Goal: Information Seeking & Learning: Compare options

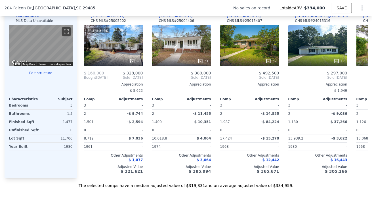
scroll to position [564, 0]
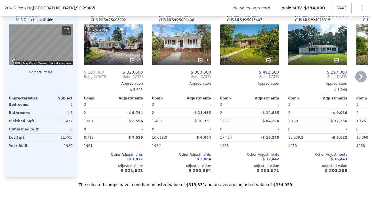
click at [117, 46] on div "This is a Flip 28" at bounding box center [113, 44] width 59 height 41
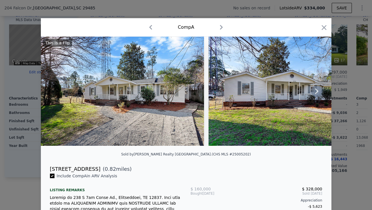
click at [311, 91] on icon at bounding box center [316, 90] width 11 height 11
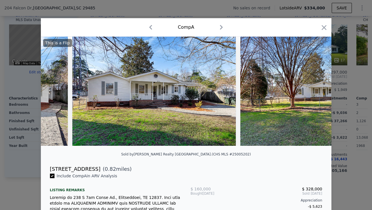
click at [312, 91] on img at bounding box center [321, 91] width 163 height 109
click at [314, 92] on icon at bounding box center [316, 90] width 11 height 11
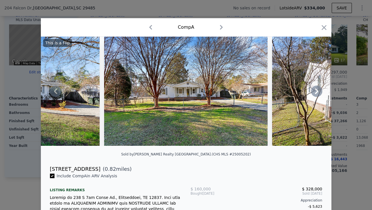
click at [315, 96] on icon at bounding box center [316, 90] width 11 height 11
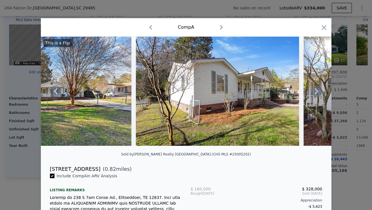
click at [318, 95] on icon at bounding box center [316, 90] width 11 height 11
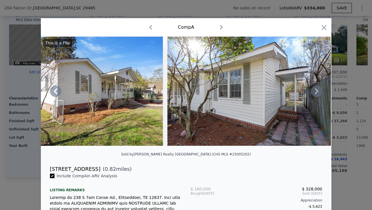
click at [317, 94] on icon at bounding box center [316, 90] width 11 height 11
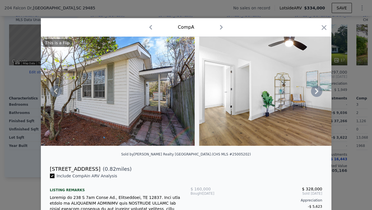
click at [318, 94] on icon at bounding box center [316, 90] width 11 height 11
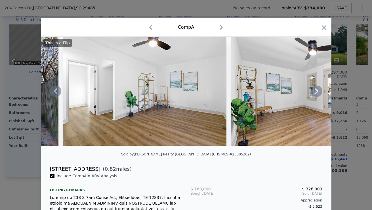
click at [318, 94] on icon at bounding box center [316, 90] width 11 height 11
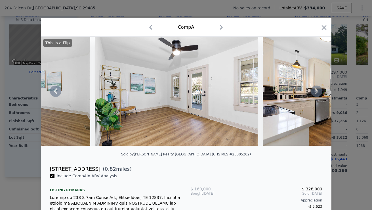
click at [318, 94] on icon at bounding box center [316, 90] width 11 height 11
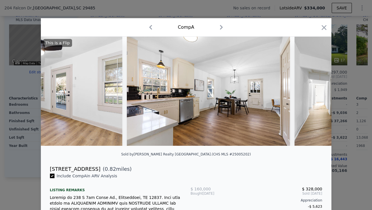
scroll to position [0, 1089]
drag, startPoint x: 48, startPoint y: 172, endPoint x: 95, endPoint y: 174, distance: 46.8
click at [95, 173] on div "[STREET_ADDRESS] ( 0.82 miles)" at bounding box center [185, 169] width 281 height 8
copy div "[STREET_ADDRESS]"
click at [321, 26] on icon "button" at bounding box center [324, 28] width 8 height 8
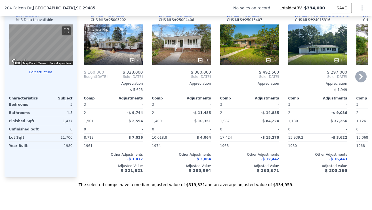
click at [180, 48] on div "31" at bounding box center [181, 44] width 59 height 41
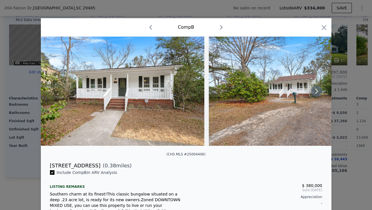
click at [315, 92] on icon at bounding box center [316, 90] width 11 height 11
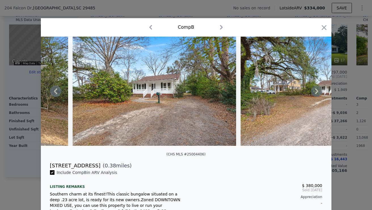
click at [316, 94] on icon at bounding box center [316, 90] width 11 height 11
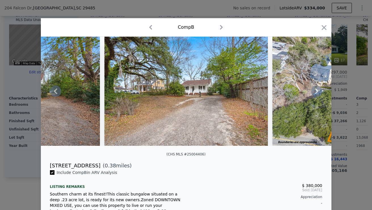
click at [316, 94] on icon at bounding box center [316, 90] width 11 height 11
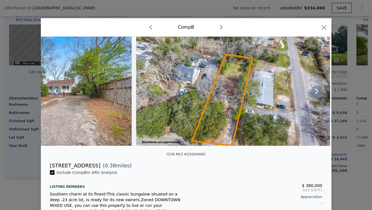
click at [316, 94] on icon at bounding box center [316, 90] width 11 height 11
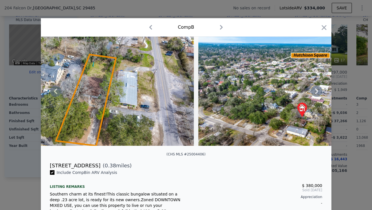
click at [316, 94] on icon at bounding box center [316, 90] width 11 height 11
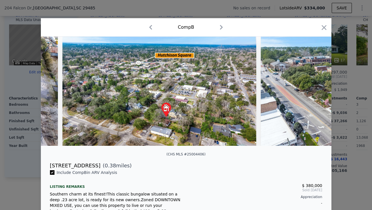
scroll to position [0, 681]
click at [316, 91] on icon at bounding box center [316, 90] width 11 height 11
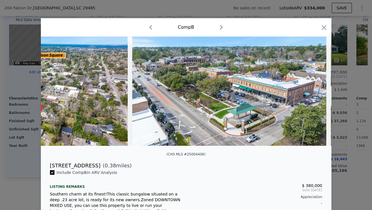
scroll to position [0, 817]
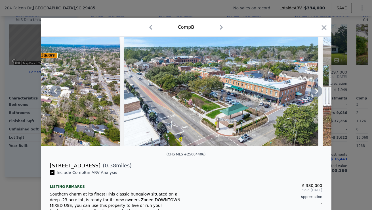
click at [315, 92] on icon at bounding box center [316, 91] width 3 height 6
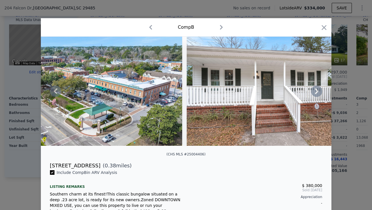
click at [315, 92] on icon at bounding box center [316, 90] width 11 height 11
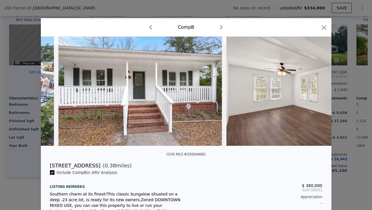
scroll to position [0, 1089]
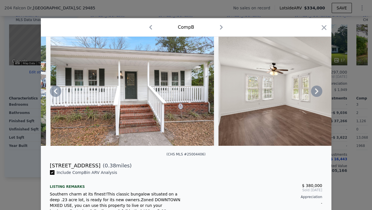
click at [316, 93] on icon at bounding box center [316, 91] width 3 height 6
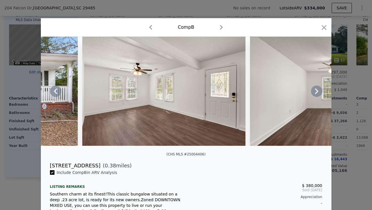
click at [316, 93] on icon at bounding box center [316, 91] width 3 height 6
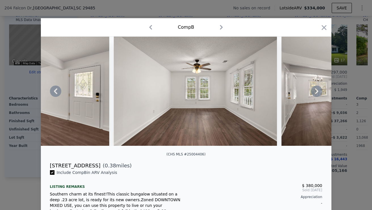
click at [316, 93] on icon at bounding box center [316, 91] width 3 height 6
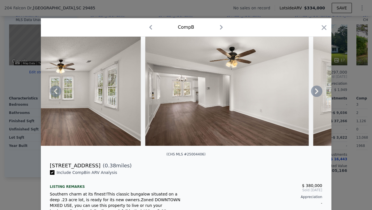
click at [316, 93] on icon at bounding box center [316, 91] width 3 height 6
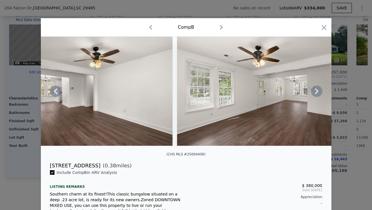
click at [316, 93] on icon at bounding box center [316, 91] width 3 height 6
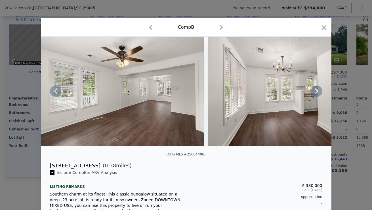
click at [316, 93] on icon at bounding box center [316, 91] width 3 height 6
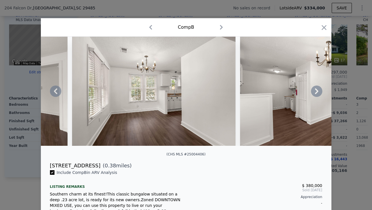
click at [316, 93] on icon at bounding box center [316, 91] width 3 height 6
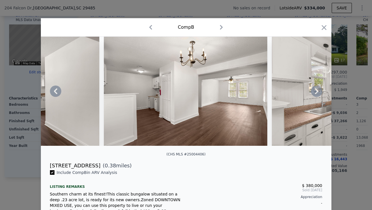
click at [316, 93] on icon at bounding box center [316, 91] width 3 height 6
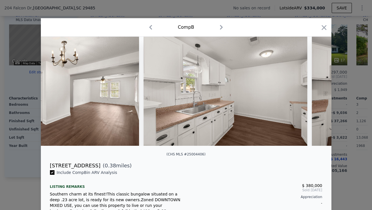
scroll to position [0, 2178]
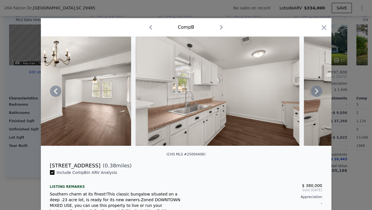
click at [316, 93] on icon at bounding box center [316, 91] width 3 height 6
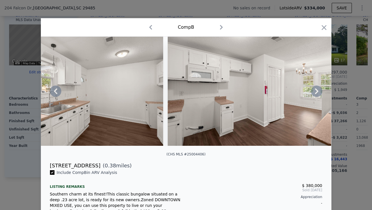
click at [316, 93] on icon at bounding box center [316, 91] width 3 height 6
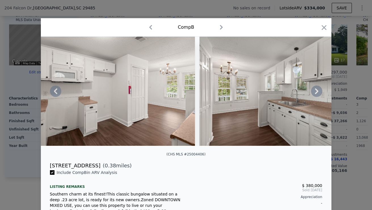
click at [316, 93] on icon at bounding box center [316, 91] width 3 height 6
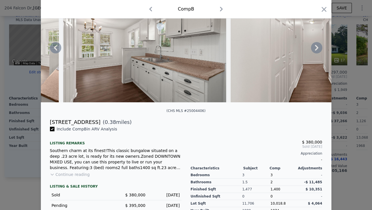
scroll to position [33, 0]
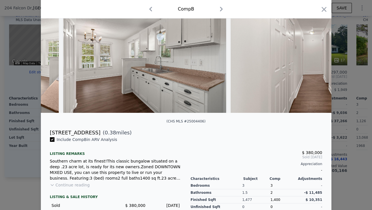
click at [47, 133] on div "[STREET_ADDRESS] ( 0.38 miles)" at bounding box center [185, 132] width 281 height 8
drag, startPoint x: 47, startPoint y: 136, endPoint x: 90, endPoint y: 136, distance: 42.8
click at [90, 136] on div "[STREET_ADDRESS] ( 0.38 miles)" at bounding box center [185, 132] width 281 height 8
copy div "[STREET_ADDRESS]"
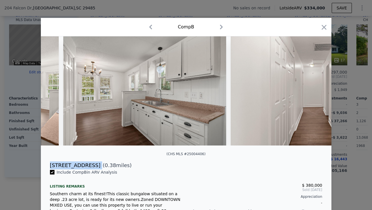
scroll to position [0, 0]
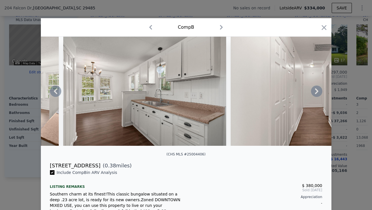
click at [56, 90] on icon at bounding box center [55, 90] width 11 height 11
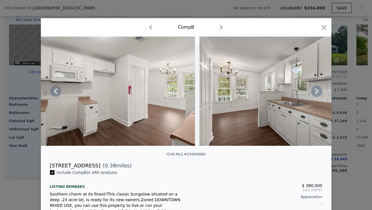
click at [54, 92] on icon at bounding box center [55, 91] width 3 height 6
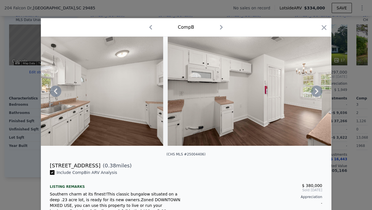
click at [54, 92] on icon at bounding box center [55, 90] width 11 height 11
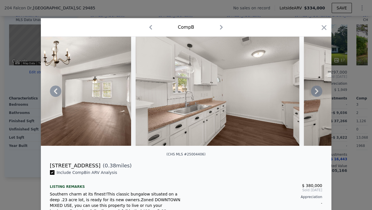
click at [54, 92] on icon at bounding box center [55, 90] width 11 height 11
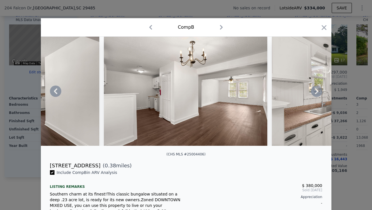
click at [54, 92] on icon at bounding box center [55, 90] width 11 height 11
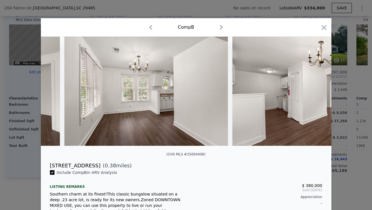
scroll to position [0, 1906]
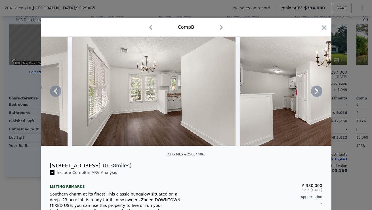
click at [54, 92] on icon at bounding box center [55, 90] width 11 height 11
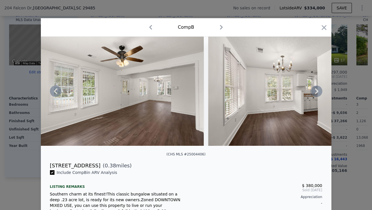
click at [55, 92] on icon at bounding box center [55, 90] width 11 height 11
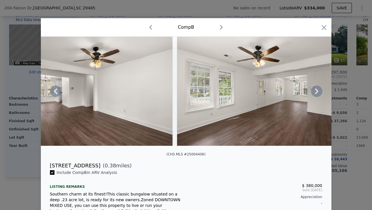
click at [56, 92] on icon at bounding box center [55, 90] width 11 height 11
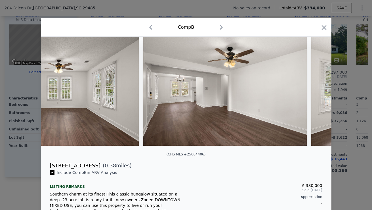
scroll to position [0, 1498]
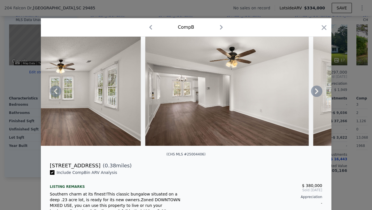
click at [56, 93] on icon at bounding box center [55, 90] width 11 height 11
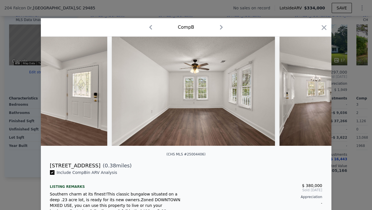
scroll to position [0, 1361]
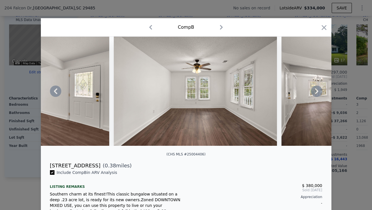
click at [317, 92] on icon at bounding box center [316, 90] width 11 height 11
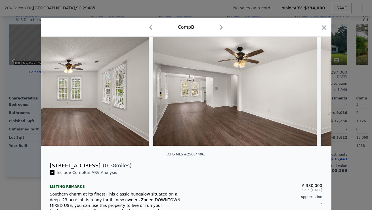
scroll to position [0, 1498]
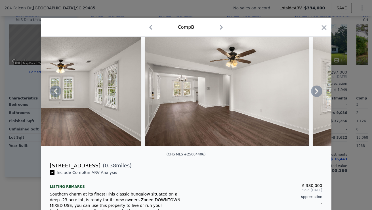
click at [317, 92] on icon at bounding box center [316, 90] width 11 height 11
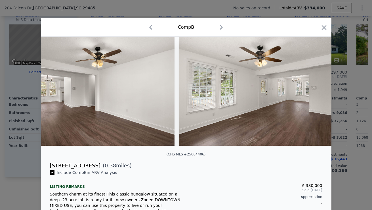
scroll to position [0, 1634]
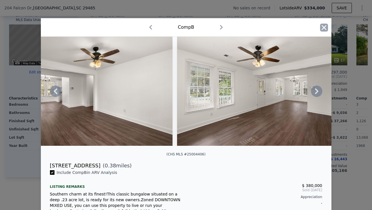
click at [320, 27] on icon "button" at bounding box center [324, 28] width 8 height 8
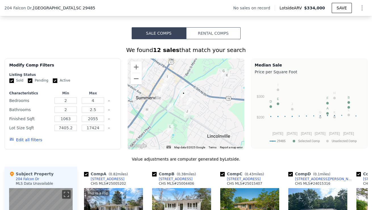
scroll to position [399, 0]
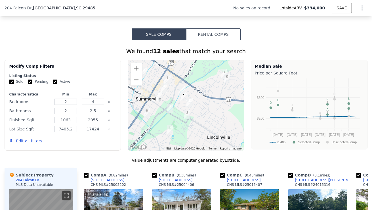
click at [135, 83] on button "Zoom out" at bounding box center [135, 79] width 11 height 11
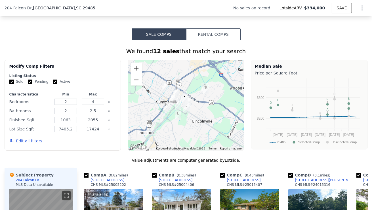
click at [134, 70] on button "Zoom in" at bounding box center [135, 67] width 11 height 11
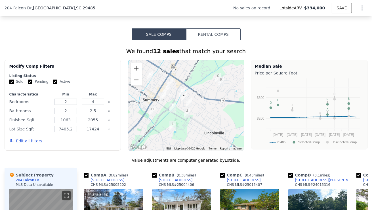
click at [134, 70] on button "Zoom in" at bounding box center [135, 67] width 11 height 11
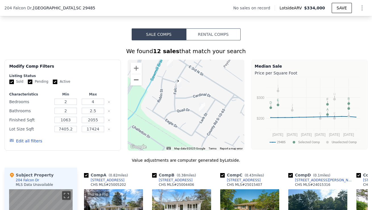
click at [134, 85] on button "Zoom out" at bounding box center [135, 79] width 11 height 11
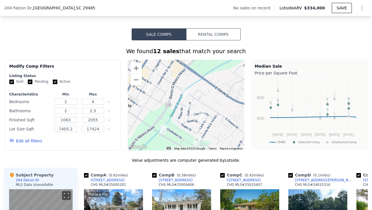
drag, startPoint x: 148, startPoint y: 85, endPoint x: 146, endPoint y: 92, distance: 7.4
click at [155, 98] on div at bounding box center [186, 105] width 117 height 91
click at [139, 85] on button "Zoom out" at bounding box center [135, 79] width 11 height 11
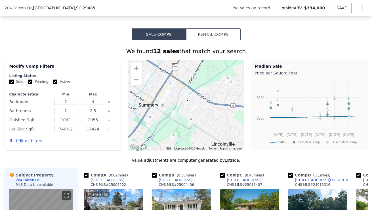
click at [137, 85] on button "Zoom out" at bounding box center [135, 79] width 11 height 11
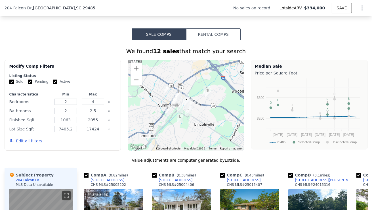
click at [250, 55] on div "We found 12 sales that match your search" at bounding box center [186, 51] width 363 height 8
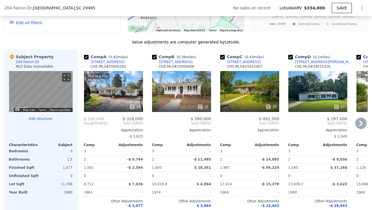
scroll to position [529, 0]
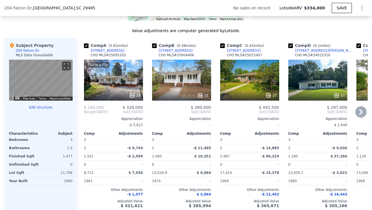
click at [182, 80] on div "31" at bounding box center [181, 80] width 59 height 41
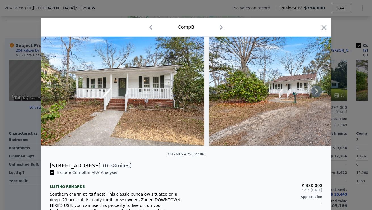
click at [315, 92] on icon at bounding box center [316, 91] width 3 height 6
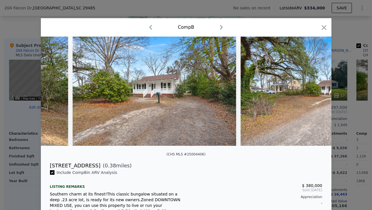
click at [314, 92] on img at bounding box center [322, 91] width 163 height 109
click at [315, 92] on icon at bounding box center [316, 91] width 3 height 6
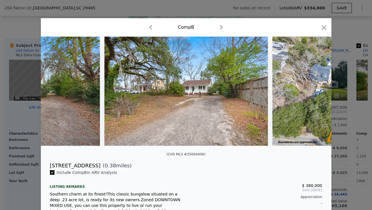
click at [314, 92] on img at bounding box center [369, 91] width 194 height 109
click at [315, 92] on icon at bounding box center [316, 91] width 3 height 6
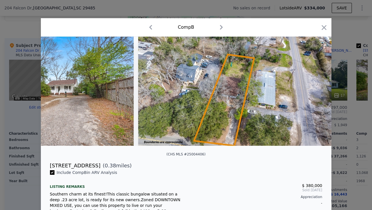
scroll to position [0, 408]
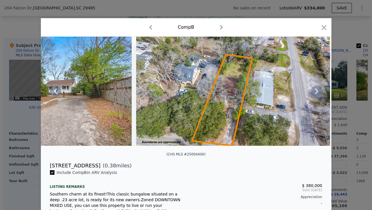
click at [315, 92] on icon at bounding box center [316, 91] width 3 height 6
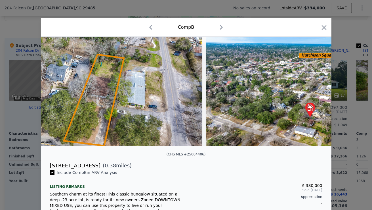
scroll to position [0, 545]
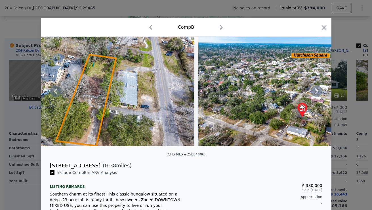
click at [315, 92] on icon at bounding box center [316, 91] width 3 height 6
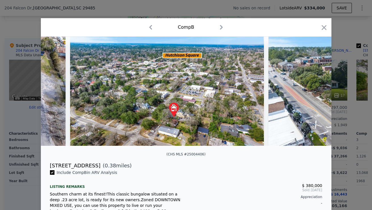
scroll to position [0, 681]
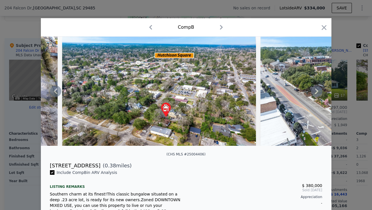
click at [315, 92] on icon at bounding box center [316, 91] width 3 height 6
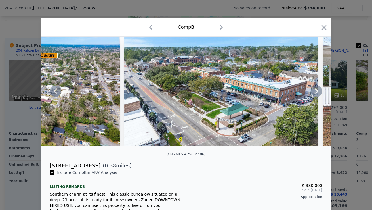
click at [315, 92] on icon at bounding box center [316, 91] width 3 height 6
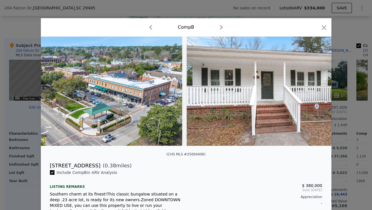
click at [314, 92] on div at bounding box center [186, 91] width 290 height 109
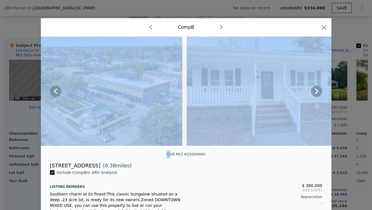
click at [315, 92] on icon at bounding box center [316, 91] width 3 height 6
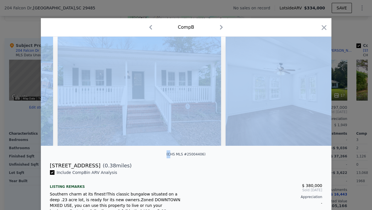
scroll to position [0, 1089]
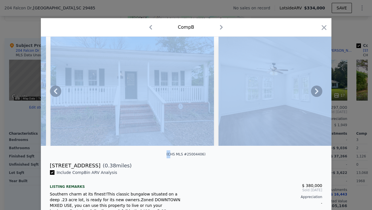
click at [54, 89] on icon at bounding box center [55, 90] width 11 height 11
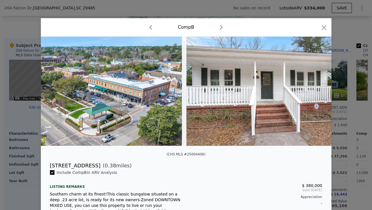
scroll to position [0, 953]
click at [320, 29] on icon "button" at bounding box center [324, 28] width 8 height 8
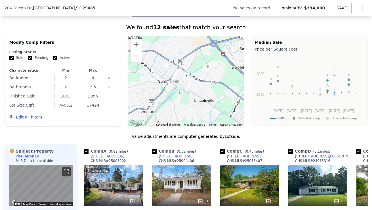
scroll to position [446, 0]
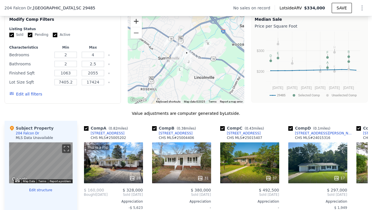
click at [135, 25] on button "Zoom in" at bounding box center [135, 21] width 11 height 11
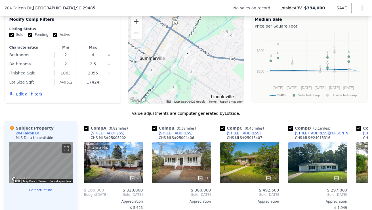
click at [135, 25] on button "Zoom in" at bounding box center [135, 21] width 11 height 11
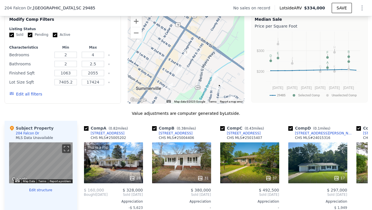
drag, startPoint x: 168, startPoint y: 71, endPoint x: 191, endPoint y: 81, distance: 25.7
click at [191, 81] on div at bounding box center [186, 58] width 117 height 91
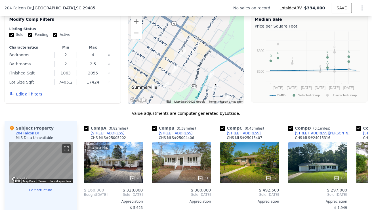
click at [134, 37] on button "Zoom out" at bounding box center [135, 32] width 11 height 11
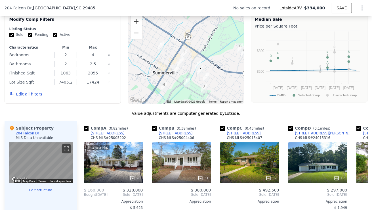
click at [135, 24] on button "Zoom in" at bounding box center [135, 21] width 11 height 11
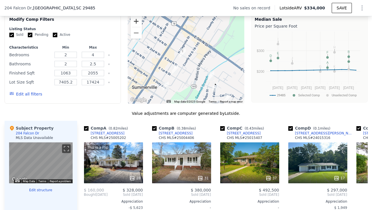
click at [135, 24] on button "Zoom in" at bounding box center [135, 21] width 11 height 11
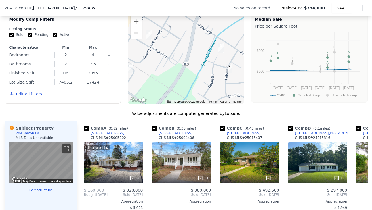
drag, startPoint x: 199, startPoint y: 98, endPoint x: 182, endPoint y: 46, distance: 55.2
click at [182, 46] on div at bounding box center [186, 58] width 117 height 91
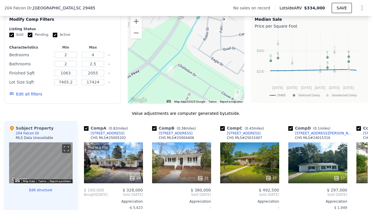
drag, startPoint x: 180, startPoint y: 78, endPoint x: 176, endPoint y: 34, distance: 44.7
click at [176, 34] on div at bounding box center [186, 58] width 117 height 91
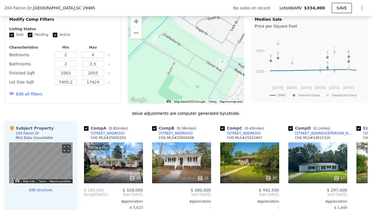
drag, startPoint x: 191, startPoint y: 72, endPoint x: 175, endPoint y: 40, distance: 35.4
click at [175, 40] on div at bounding box center [186, 58] width 117 height 91
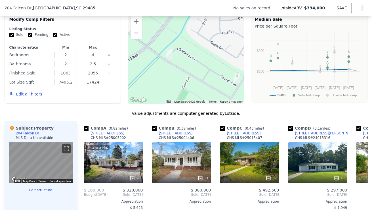
drag, startPoint x: 180, startPoint y: 54, endPoint x: 193, endPoint y: 68, distance: 19.7
click at [193, 68] on div at bounding box center [186, 58] width 117 height 91
click at [132, 39] on button "Zoom out" at bounding box center [135, 32] width 11 height 11
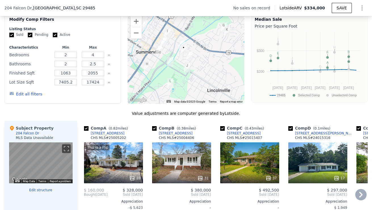
click at [244, 155] on div "37" at bounding box center [249, 162] width 59 height 41
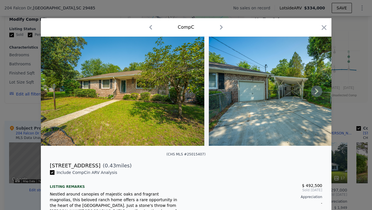
click at [317, 92] on icon at bounding box center [316, 90] width 11 height 11
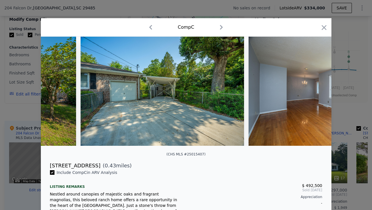
scroll to position [0, 136]
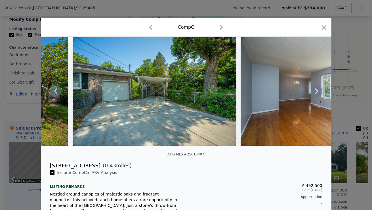
click at [317, 94] on icon at bounding box center [316, 90] width 11 height 11
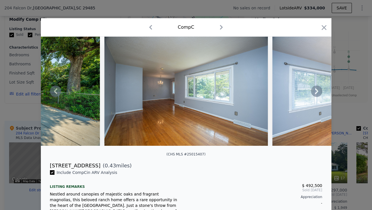
click at [317, 92] on icon at bounding box center [316, 90] width 11 height 11
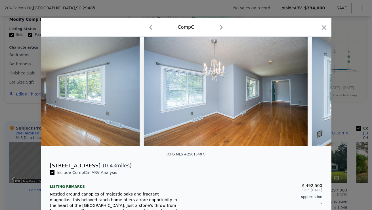
scroll to position [0, 408]
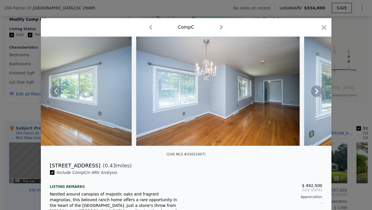
click at [315, 93] on icon at bounding box center [316, 91] width 3 height 6
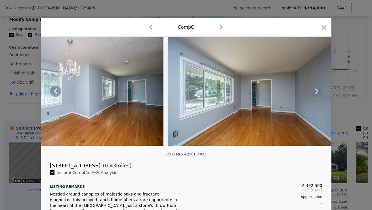
click at [315, 94] on icon at bounding box center [316, 91] width 3 height 6
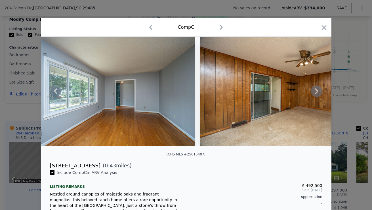
click at [315, 94] on icon at bounding box center [316, 91] width 3 height 6
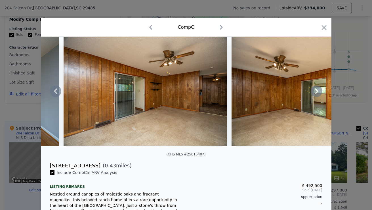
click at [315, 94] on icon at bounding box center [316, 91] width 3 height 6
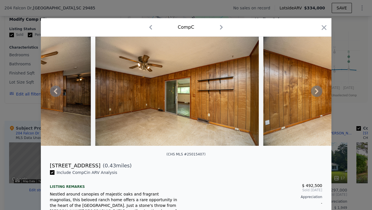
click at [315, 94] on icon at bounding box center [316, 91] width 3 height 6
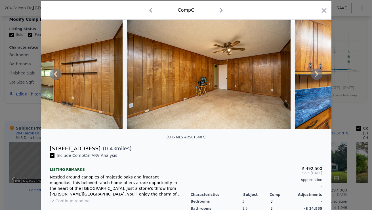
scroll to position [0, 0]
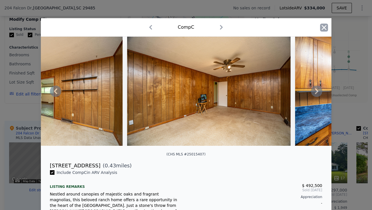
click at [321, 24] on icon "button" at bounding box center [324, 28] width 8 height 8
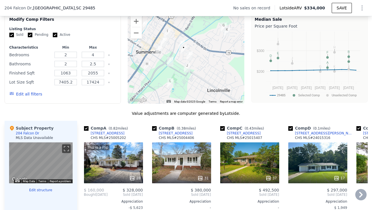
click at [108, 163] on div "This is a Flip 28" at bounding box center [113, 162] width 59 height 41
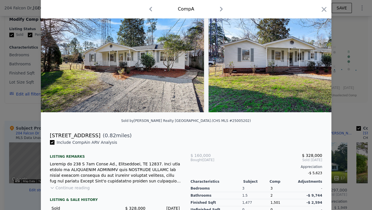
scroll to position [73, 0]
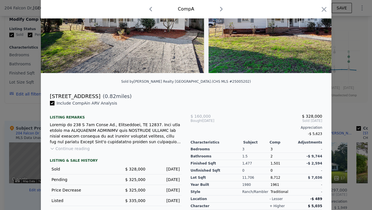
click at [72, 151] on button "Continue reading" at bounding box center [70, 149] width 40 height 6
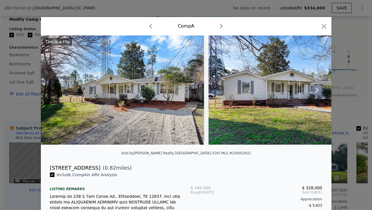
scroll to position [0, 0]
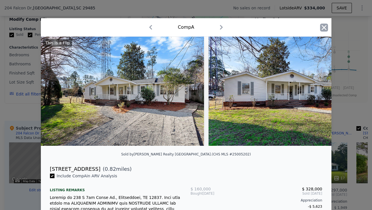
click at [324, 27] on icon "button" at bounding box center [324, 28] width 8 height 8
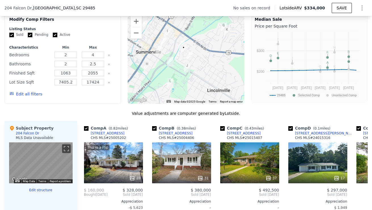
click at [188, 57] on img "200 Lark St" at bounding box center [189, 56] width 6 height 10
click at [254, 116] on div "Value adjustments are computer generated by Lotside ." at bounding box center [186, 113] width 363 height 6
click at [59, 203] on div at bounding box center [41, 201] width 64 height 5
click at [359, 197] on icon at bounding box center [360, 194] width 3 height 6
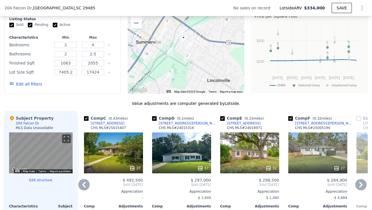
scroll to position [457, 0]
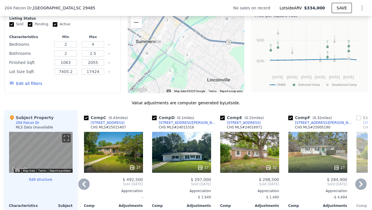
click at [181, 156] on div "17" at bounding box center [181, 152] width 59 height 41
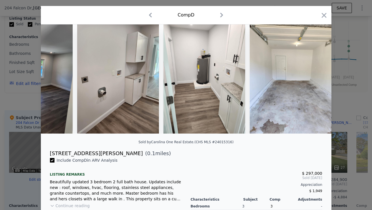
scroll to position [100, 0]
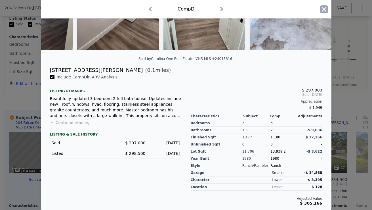
click at [320, 10] on icon "button" at bounding box center [324, 9] width 8 height 8
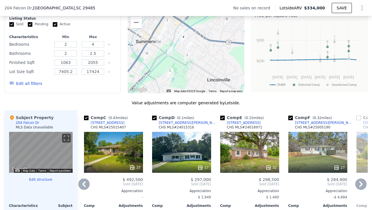
click at [355, 186] on icon at bounding box center [360, 183] width 11 height 11
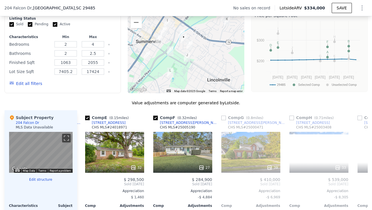
scroll to position [0, 272]
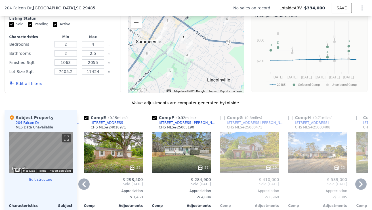
click at [359, 187] on icon at bounding box center [360, 184] width 3 height 6
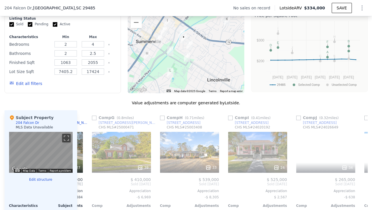
scroll to position [0, 408]
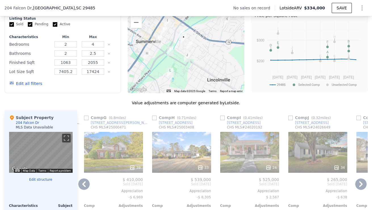
click at [79, 186] on icon at bounding box center [83, 183] width 11 height 11
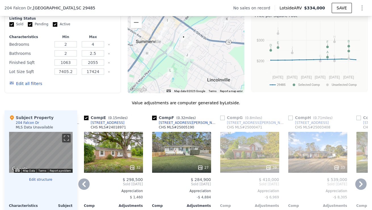
click at [79, 186] on icon at bounding box center [83, 183] width 11 height 11
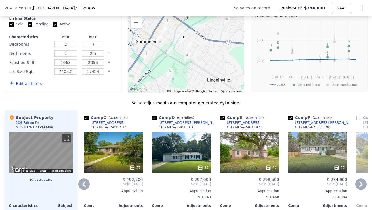
click at [82, 188] on icon at bounding box center [83, 183] width 11 height 11
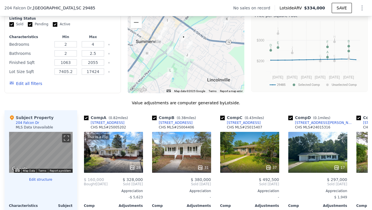
scroll to position [0, 0]
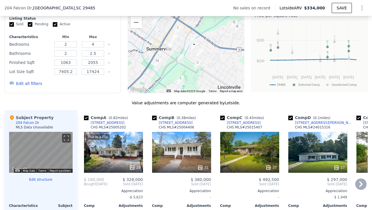
drag, startPoint x: 153, startPoint y: 71, endPoint x: 163, endPoint y: 76, distance: 10.8
click at [163, 76] on div at bounding box center [186, 47] width 117 height 91
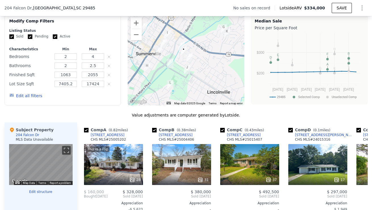
scroll to position [461, 0]
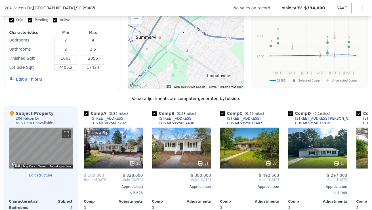
click at [31, 82] on button "Edit all filters" at bounding box center [25, 79] width 33 height 6
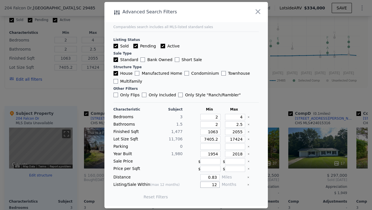
click at [210, 186] on input "12" at bounding box center [209, 184] width 19 height 6
drag, startPoint x: 215, startPoint y: 185, endPoint x: 209, endPoint y: 184, distance: 5.5
click at [209, 184] on input "12" at bounding box center [209, 184] width 19 height 6
type input "9"
click at [213, 197] on button "Update Search" at bounding box center [217, 197] width 43 height 8
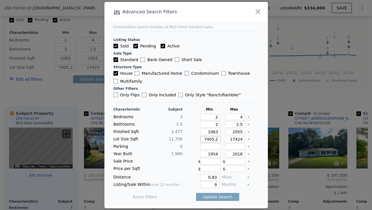
type input "7405"
click at [239, 138] on input "17424" at bounding box center [235, 139] width 20 height 6
click at [238, 154] on input "2018" at bounding box center [235, 154] width 20 height 6
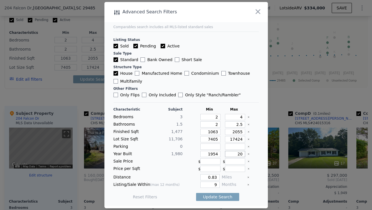
type input "2"
type input "1990"
click at [210, 176] on input "0.83" at bounding box center [209, 177] width 19 height 6
drag, startPoint x: 212, startPoint y: 176, endPoint x: 204, endPoint y: 176, distance: 7.4
click at [205, 176] on input "0.83" at bounding box center [209, 177] width 19 height 6
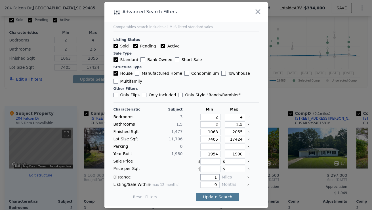
type input "1"
click at [218, 194] on button "Update Search" at bounding box center [217, 197] width 43 height 8
checkbox input "false"
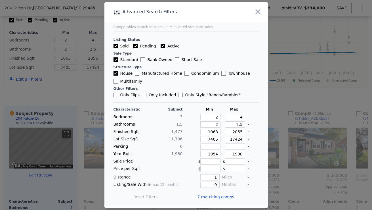
click at [225, 199] on span "7 matching comps" at bounding box center [215, 197] width 37 height 6
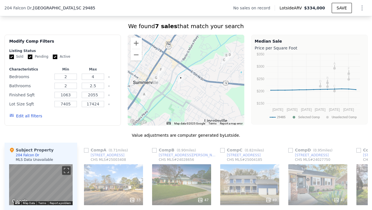
scroll to position [423, 0]
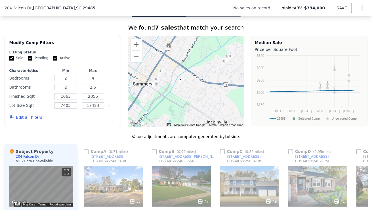
click at [136, 153] on div "Comp A ( 0.71 miles) [STREET_ADDRESS] MLS # 25003408" at bounding box center [113, 156] width 59 height 17
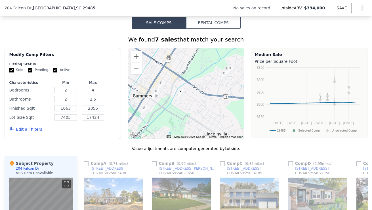
scroll to position [414, 0]
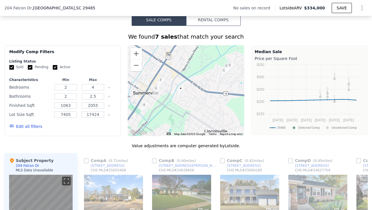
click at [24, 133] on div "Edit all filters" at bounding box center [25, 126] width 33 height 16
click at [24, 129] on button "Edit all filters" at bounding box center [25, 126] width 33 height 6
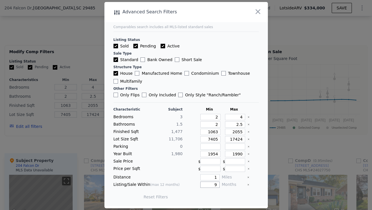
click at [207, 185] on input "9" at bounding box center [209, 184] width 19 height 6
drag, startPoint x: 213, startPoint y: 184, endPoint x: 210, endPoint y: 184, distance: 3.7
click at [210, 184] on input "9" at bounding box center [209, 184] width 19 height 6
type input "11"
click at [210, 195] on button "Update Search" at bounding box center [217, 197] width 43 height 8
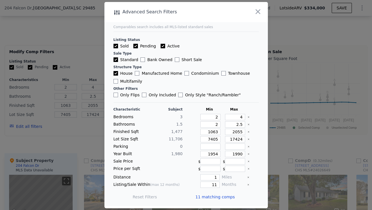
click at [210, 195] on span "11 matching comps" at bounding box center [214, 197] width 39 height 6
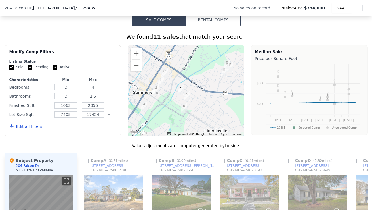
click at [184, 98] on img "200 Lark St" at bounding box center [187, 96] width 6 height 10
click at [185, 98] on img "200 Lark St" at bounding box center [187, 96] width 6 height 10
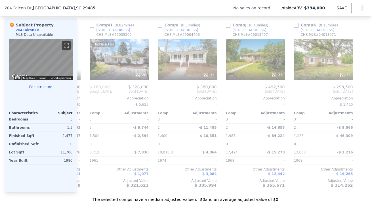
scroll to position [0, 472]
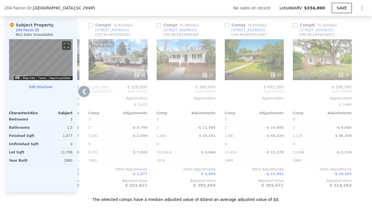
click at [317, 72] on div "32" at bounding box center [322, 59] width 59 height 41
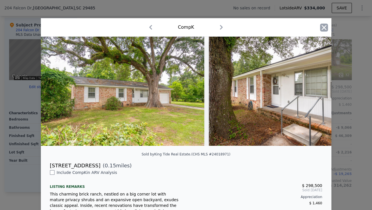
click at [320, 24] on icon "button" at bounding box center [324, 28] width 8 height 8
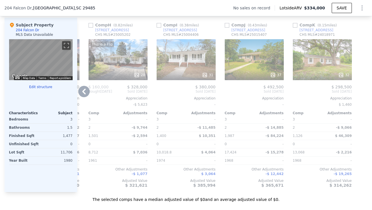
click at [293, 28] on input "checkbox" at bounding box center [295, 25] width 5 height 5
checkbox input "true"
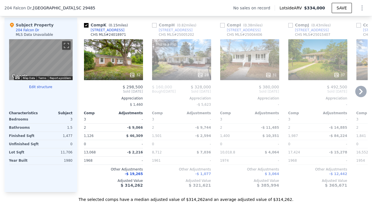
click at [152, 28] on input "checkbox" at bounding box center [154, 25] width 5 height 5
checkbox input "true"
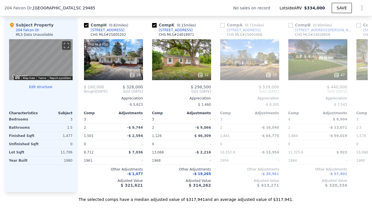
type input "7405.2"
checkbox input "true"
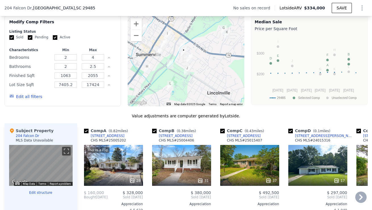
scroll to position [443, 0]
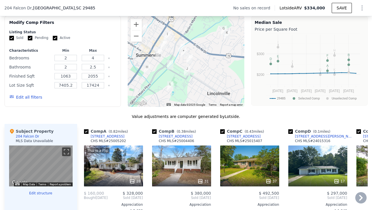
click at [312, 169] on div "17" at bounding box center [317, 165] width 59 height 41
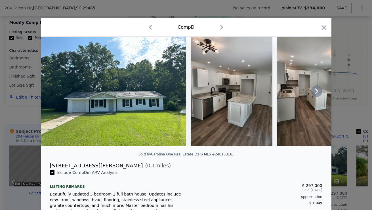
click at [308, 92] on img at bounding box center [318, 91] width 82 height 109
click at [314, 92] on icon at bounding box center [316, 90] width 11 height 11
click at [320, 26] on icon "button" at bounding box center [324, 28] width 8 height 8
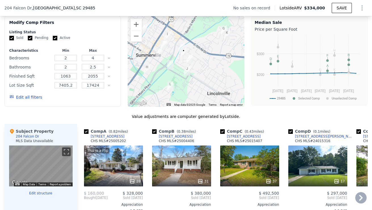
click at [109, 166] on div "This is a Flip 28" at bounding box center [113, 165] width 59 height 41
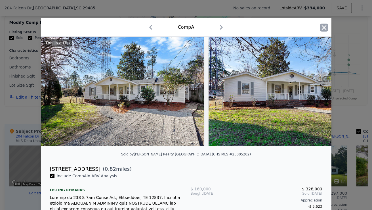
click at [320, 24] on icon "button" at bounding box center [324, 28] width 8 height 8
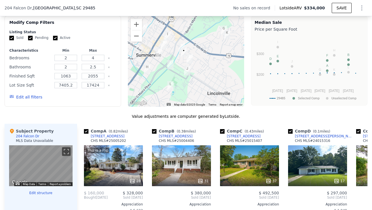
scroll to position [439, 0]
